Goal: Task Accomplishment & Management: Manage account settings

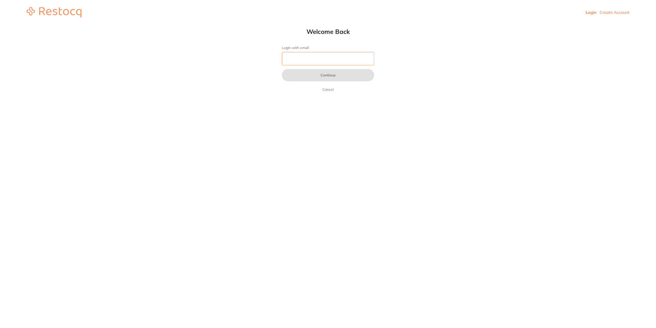
click at [334, 62] on input "Login with email" at bounding box center [328, 58] width 92 height 13
type input "[EMAIL_ADDRESS][DOMAIN_NAME]"
click at [332, 77] on button "Continue" at bounding box center [328, 75] width 92 height 12
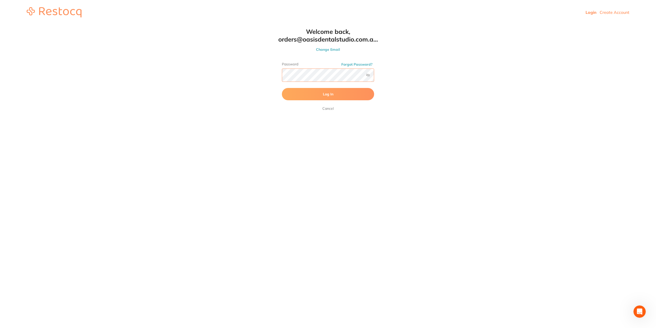
click at [282, 88] on button "Log In" at bounding box center [328, 94] width 92 height 12
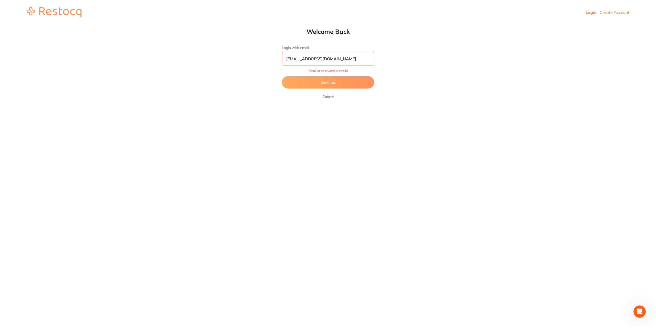
click at [329, 99] on link "Cancel" at bounding box center [328, 97] width 13 height 6
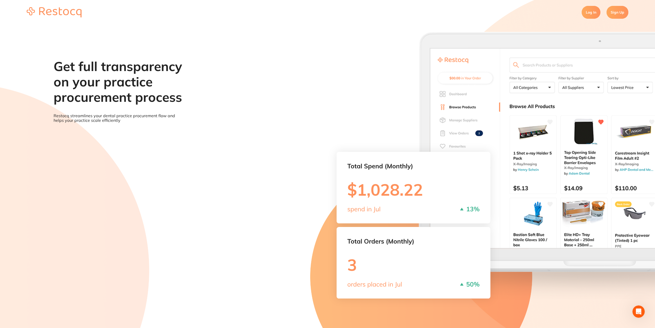
click at [548, 15] on section "Log In Sign Up" at bounding box center [327, 12] width 655 height 25
drag, startPoint x: 525, startPoint y: 296, endPoint x: 526, endPoint y: 258, distance: 37.2
click at [525, 294] on section "Get full transparency on your practice procurement process Restocq streamlines …" at bounding box center [327, 189] width 655 height 328
drag, startPoint x: 437, startPoint y: 45, endPoint x: 385, endPoint y: 49, distance: 52.2
click at [385, 49] on section "Get full transparency on your practice procurement process Restocq streamlines …" at bounding box center [327, 189] width 655 height 328
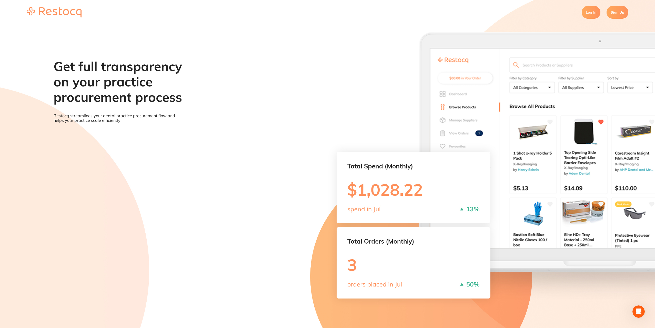
click at [587, 15] on link "Log In" at bounding box center [591, 12] width 19 height 13
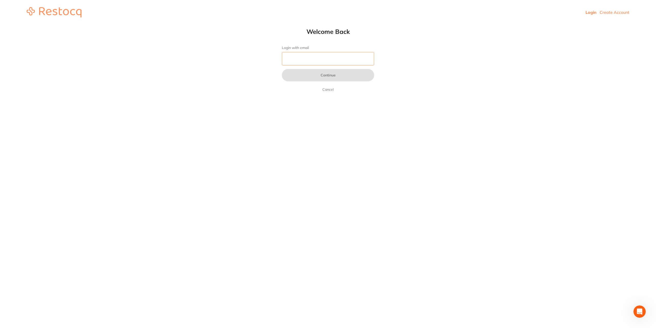
click at [327, 61] on input "Login with email" at bounding box center [328, 58] width 92 height 13
type input "[EMAIL_ADDRESS][DOMAIN_NAME]"
click at [322, 76] on button "Continue" at bounding box center [328, 75] width 92 height 12
